Goal: Book appointment/travel/reservation

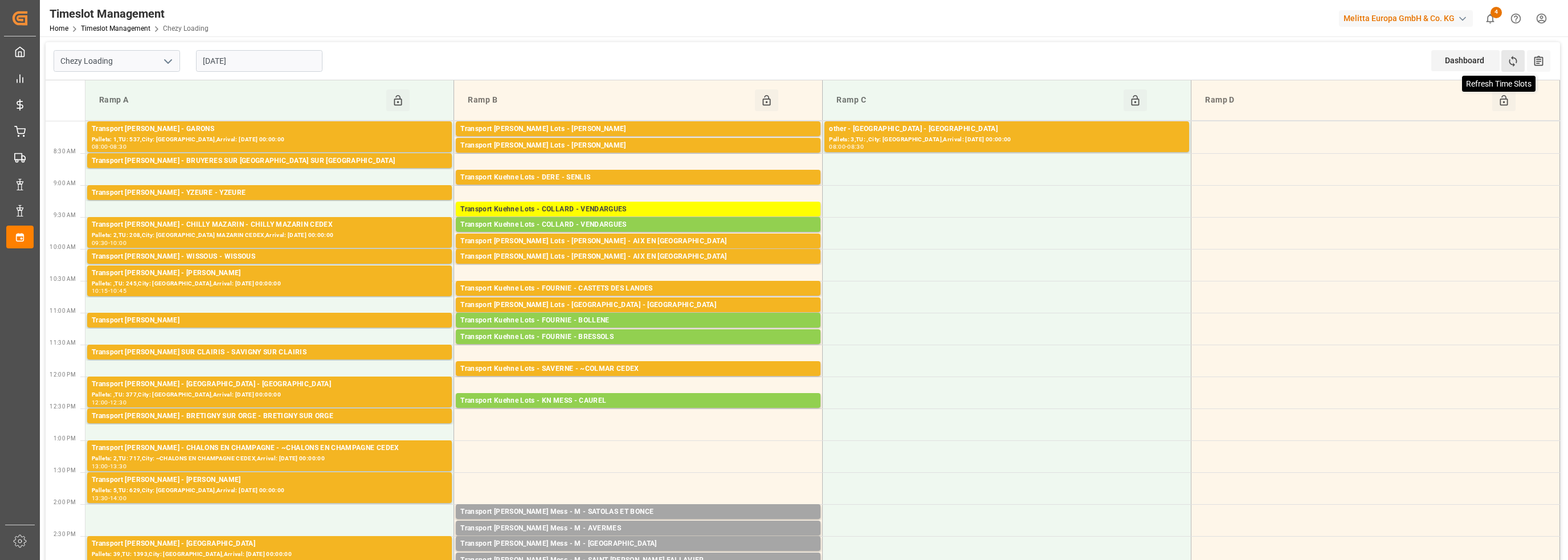
click at [1514, 57] on icon at bounding box center [1513, 61] width 12 height 12
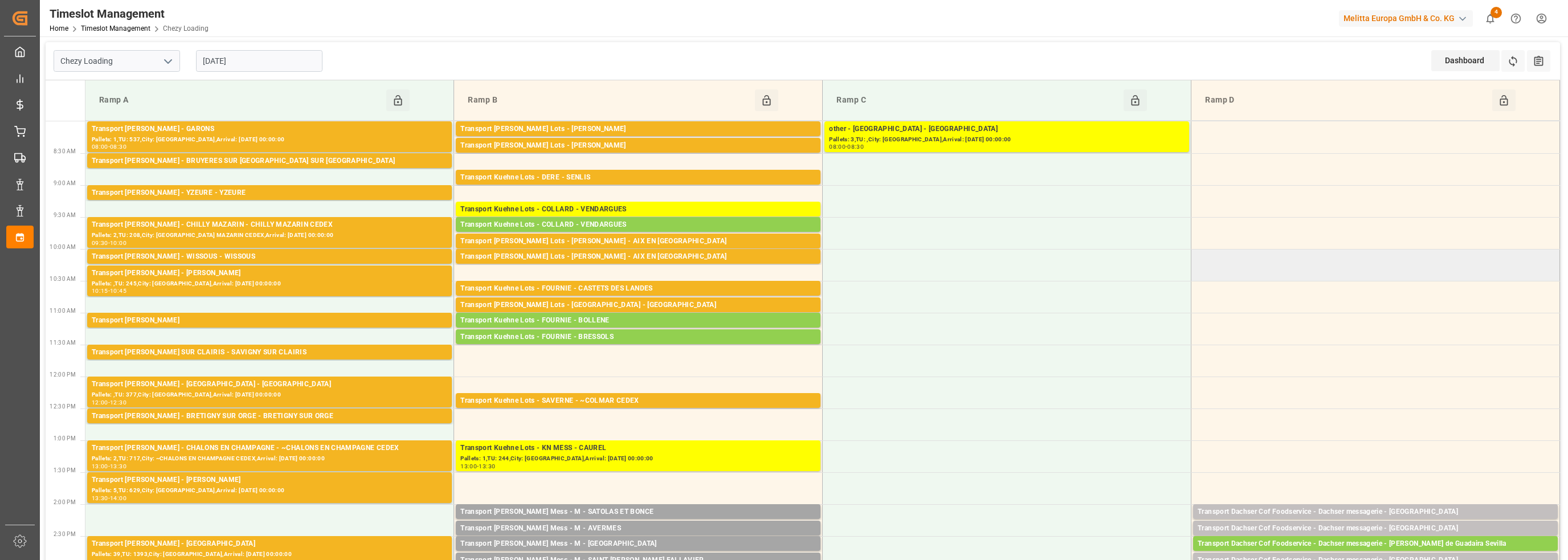
click at [1307, 266] on td at bounding box center [1375, 265] width 369 height 32
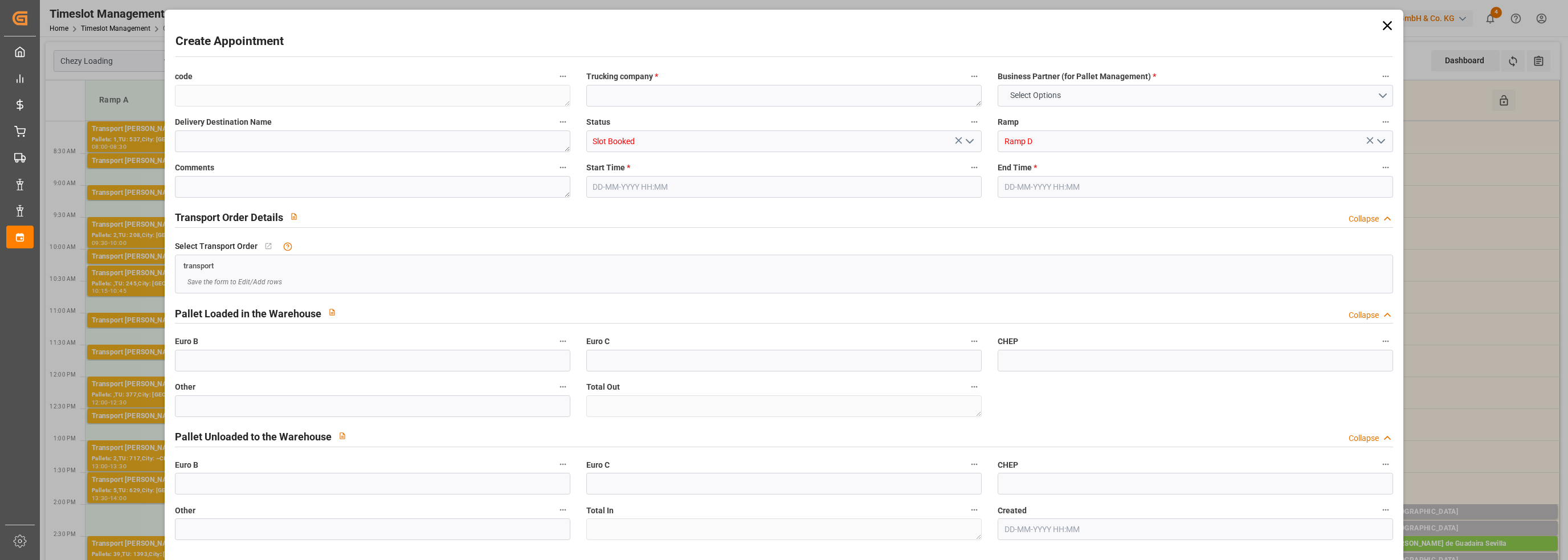
type input "0"
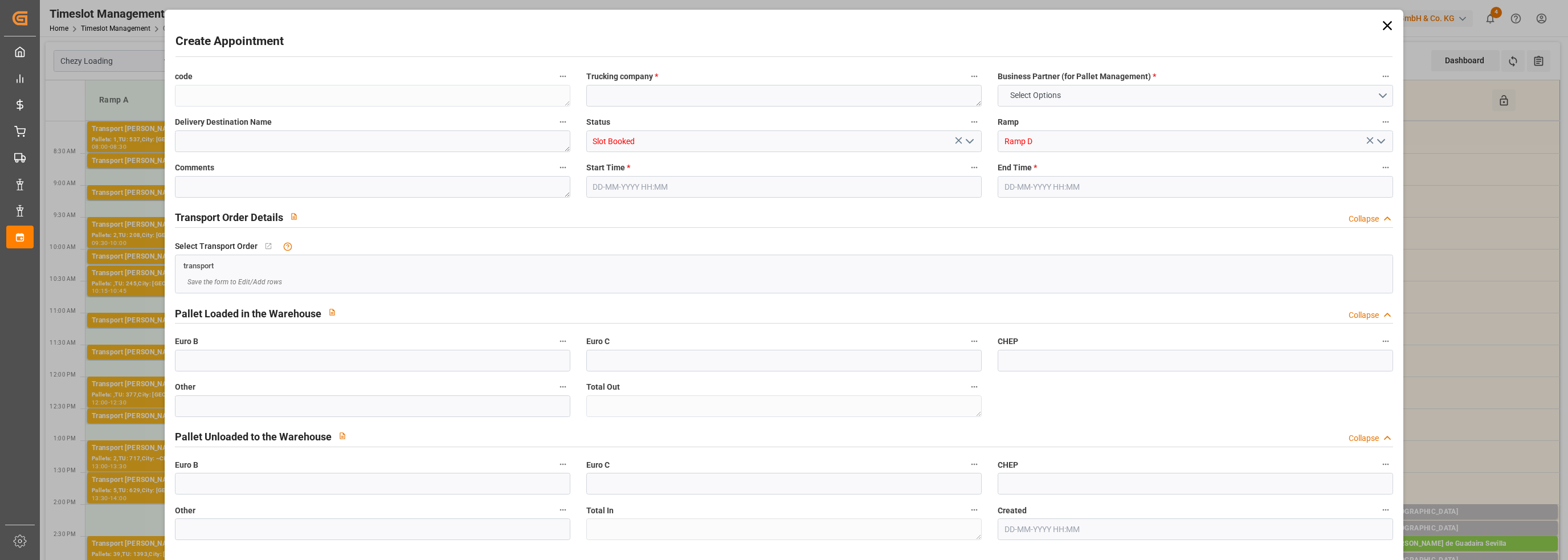
type input "0"
type input "[DATE] 10:00"
type input "[DATE] 10:30"
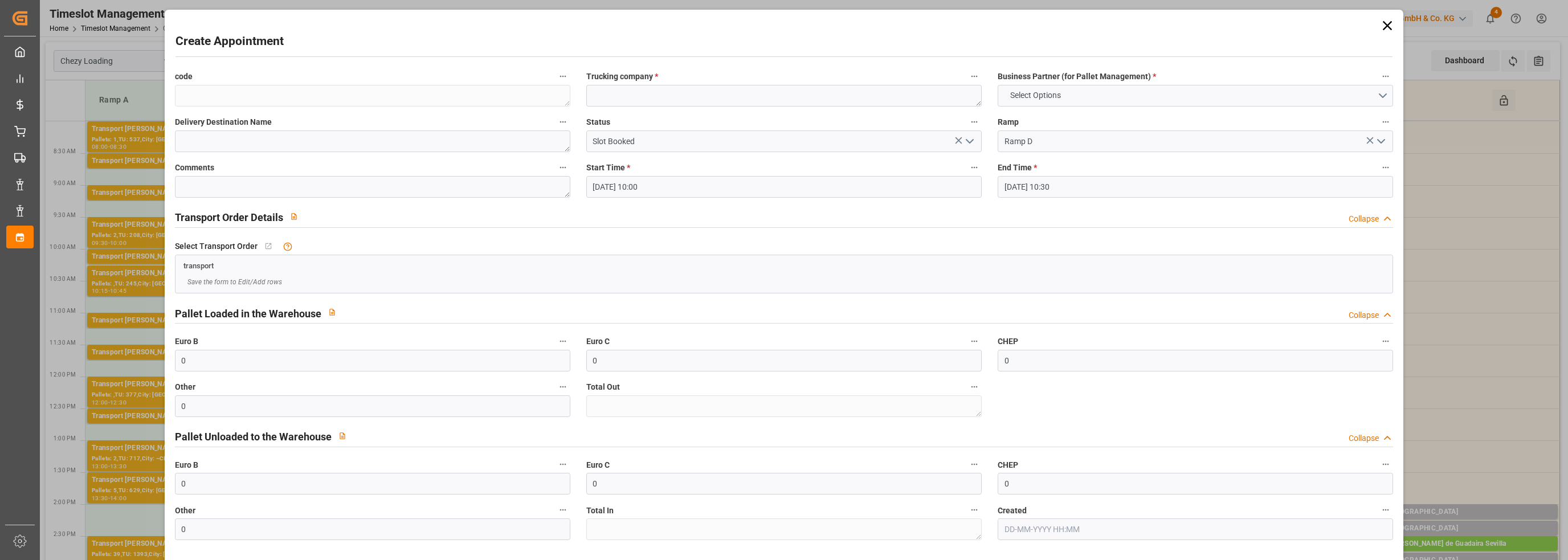
click at [1383, 28] on icon at bounding box center [1387, 26] width 9 height 9
